Goal: Task Accomplishment & Management: Manage account settings

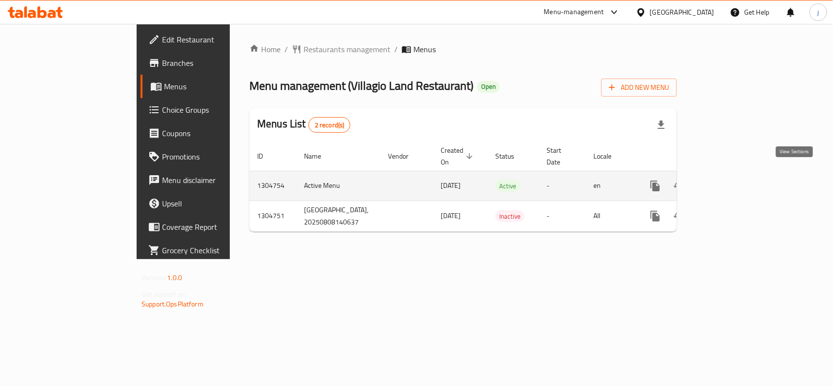
click at [731, 180] on icon "enhanced table" at bounding box center [726, 186] width 12 height 12
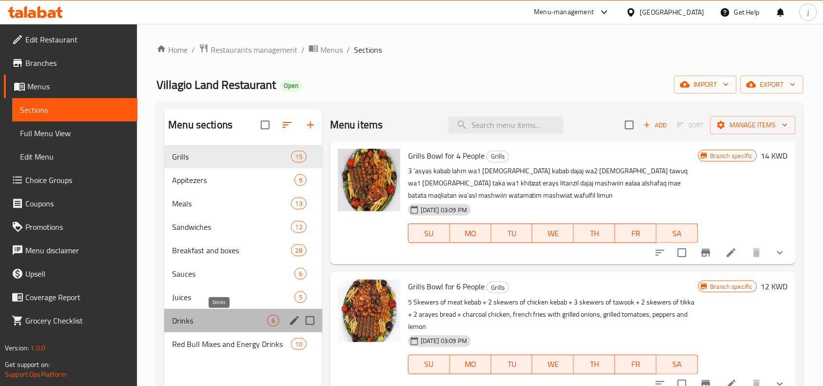
click at [205, 316] on span "Drinks" at bounding box center [219, 321] width 95 height 12
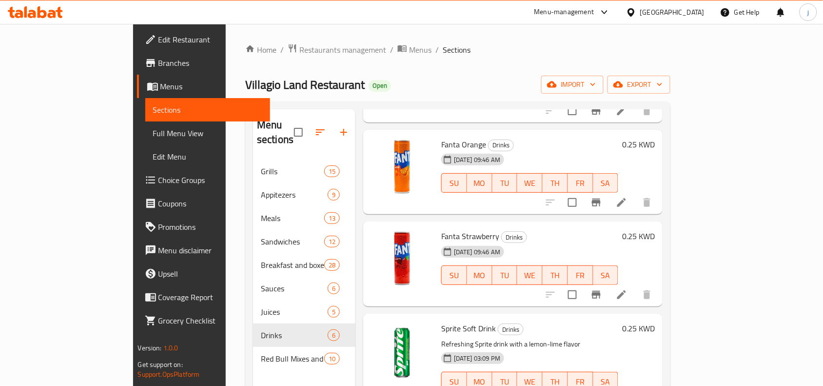
scroll to position [248, 0]
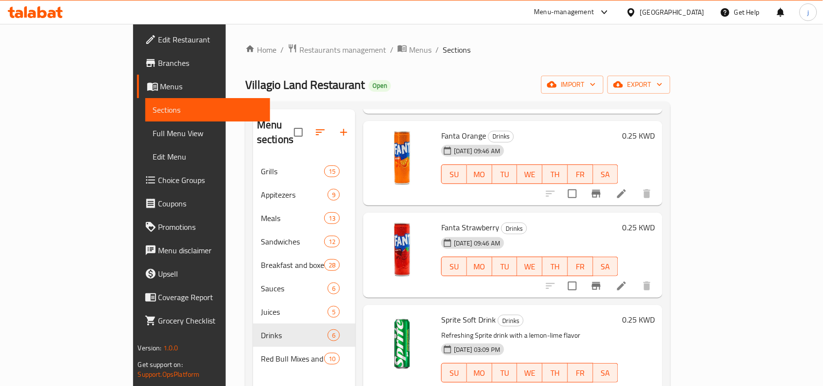
click at [159, 177] on span "Choice Groups" at bounding box center [211, 180] width 104 height 12
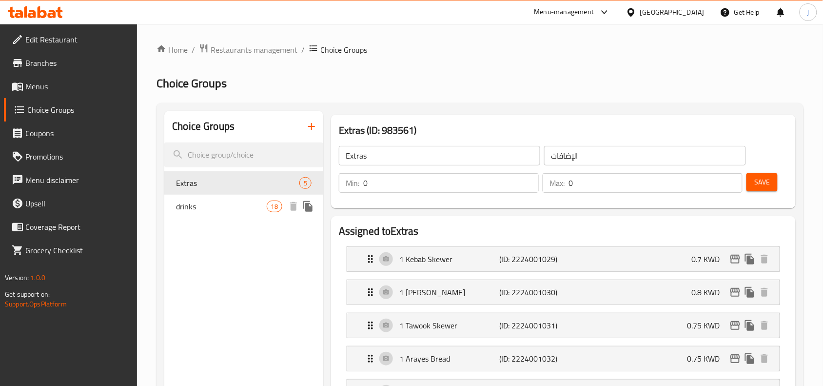
click at [243, 201] on span "drinks" at bounding box center [221, 207] width 90 height 12
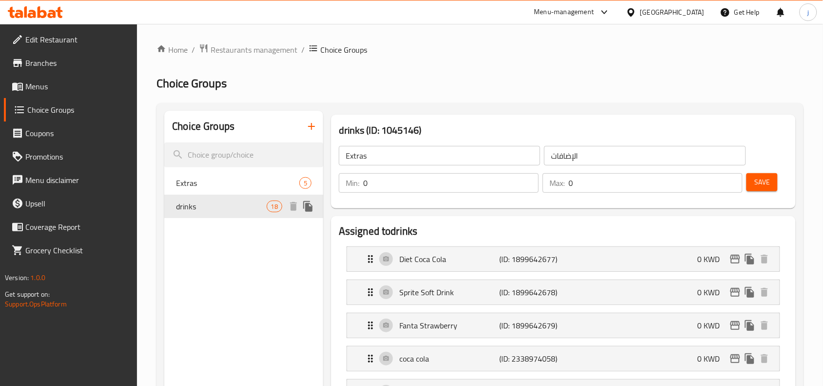
type input "drinks"
type input "مشروبات"
type input "1"
click at [266, 52] on span "Restaurants management" at bounding box center [254, 50] width 87 height 12
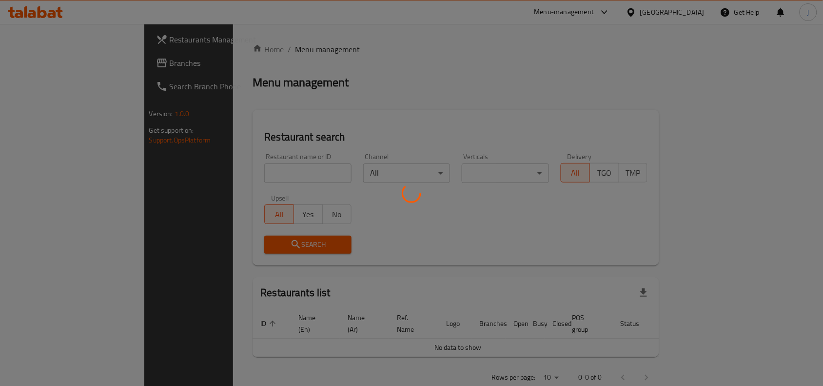
click at [208, 171] on div at bounding box center [411, 193] width 823 height 386
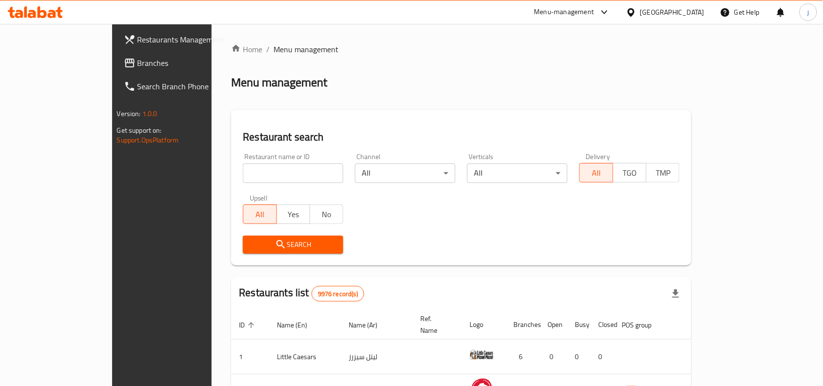
click at [243, 171] on input "search" at bounding box center [293, 173] width 100 height 20
paste input "703403"
type input "703403"
click button "Search" at bounding box center [293, 245] width 100 height 18
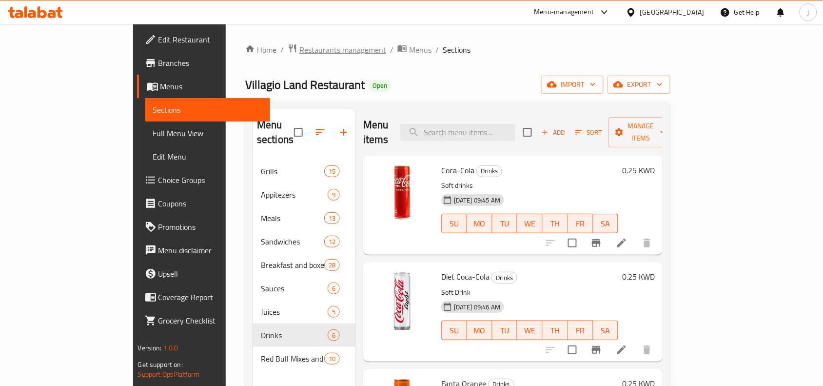
click at [300, 50] on span "Restaurants management" at bounding box center [343, 50] width 87 height 12
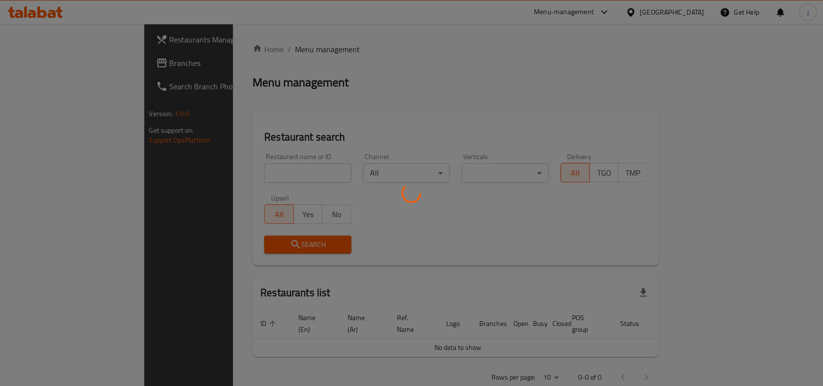
click at [38, 62] on div at bounding box center [411, 193] width 823 height 386
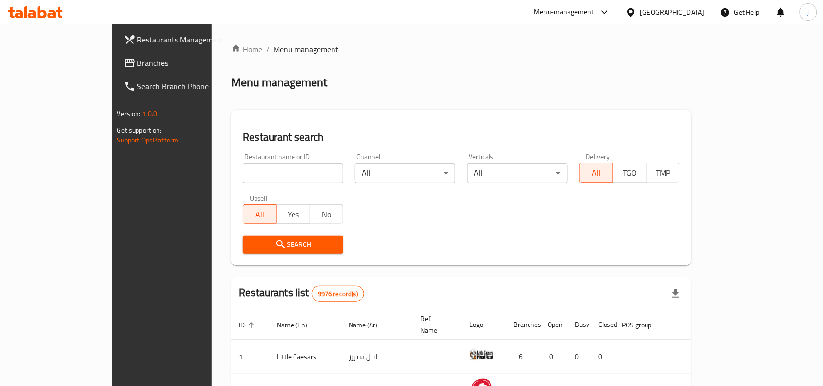
click at [138, 59] on span "Branches" at bounding box center [190, 63] width 104 height 12
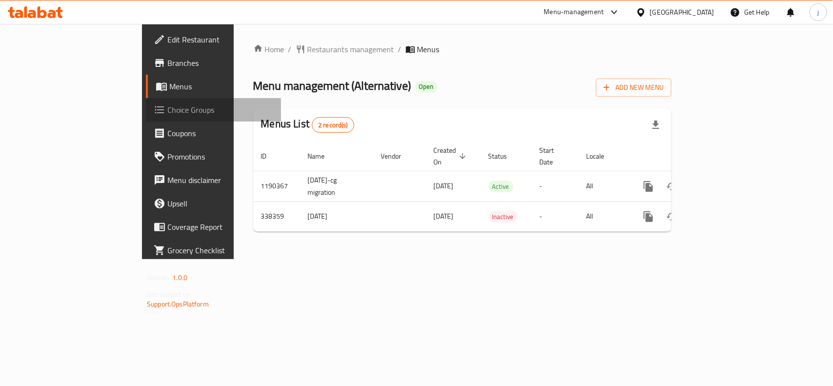
click at [167, 111] on span "Choice Groups" at bounding box center [220, 110] width 106 height 12
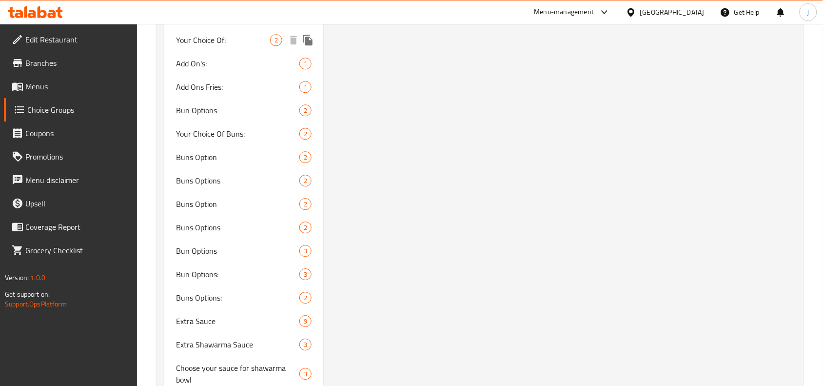
scroll to position [1861, 0]
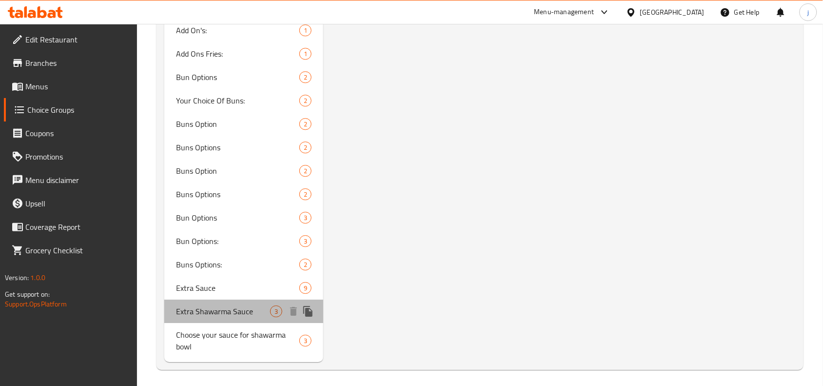
click at [250, 309] on span "Extra Shawarma Sauce" at bounding box center [223, 311] width 94 height 12
type input "Extra Shawarma Sauce"
type input "زيادة صوص الشاورما"
type input "0"
type input "3"
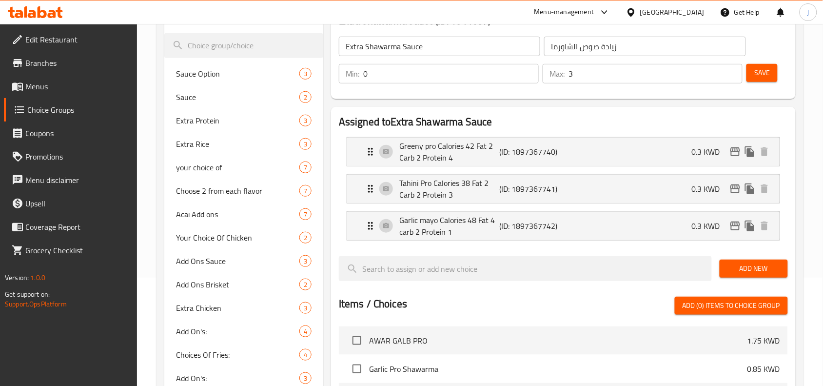
scroll to position [72, 0]
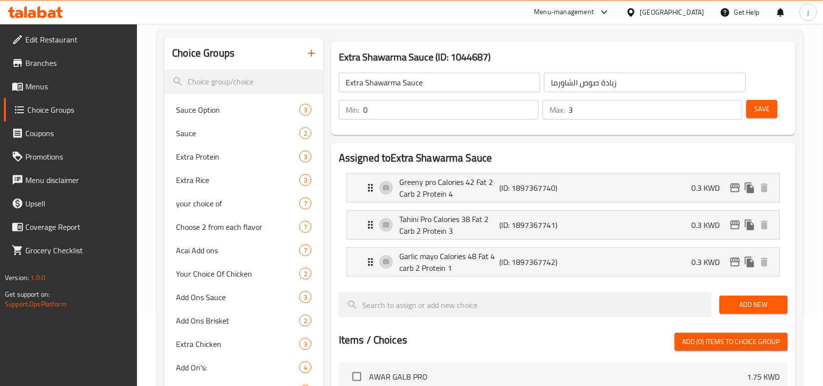
click at [694, 13] on div "[GEOGRAPHIC_DATA]" at bounding box center [673, 12] width 64 height 11
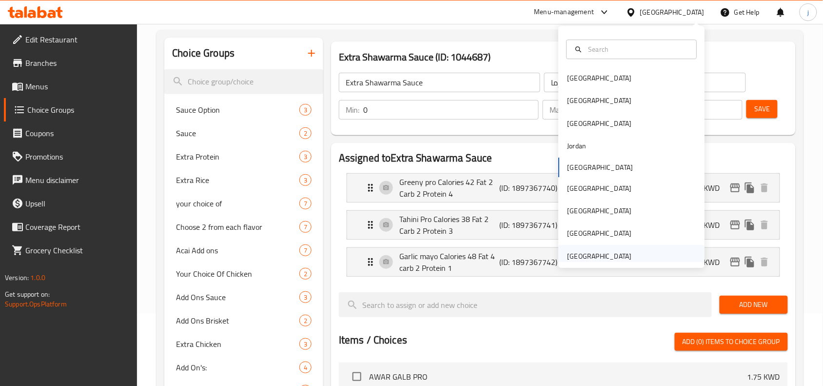
click at [584, 254] on div "United Arab Emirates" at bounding box center [600, 256] width 64 height 11
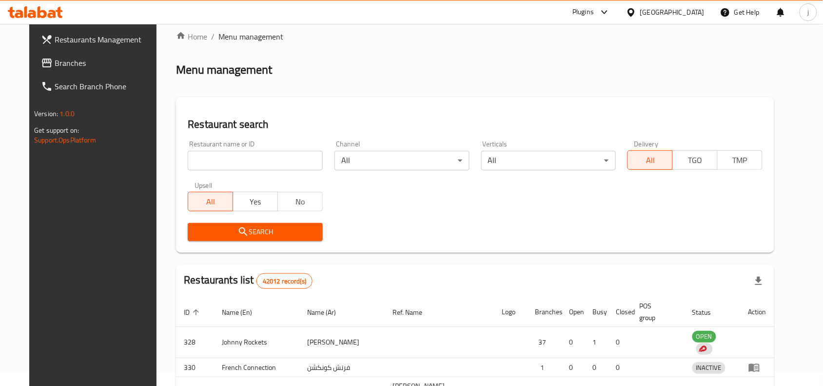
scroll to position [72, 0]
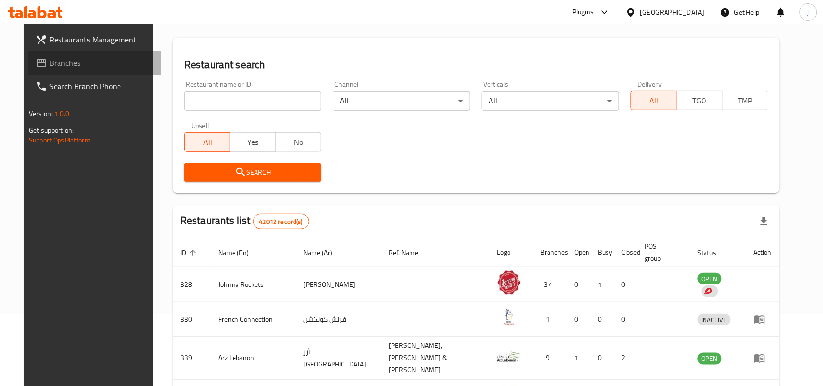
click at [49, 58] on span "Branches" at bounding box center [101, 63] width 104 height 12
